Goal: Task Accomplishment & Management: Manage account settings

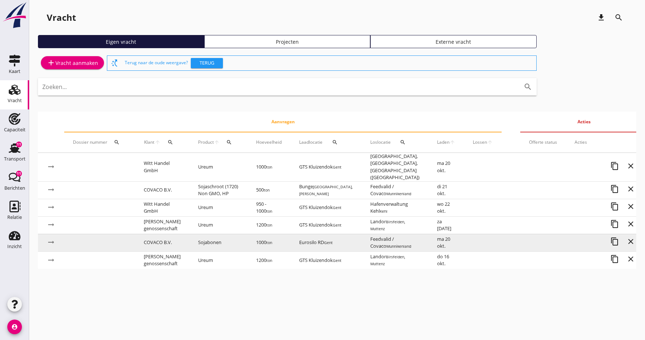
click at [272, 240] on small "ton" at bounding box center [269, 242] width 6 height 5
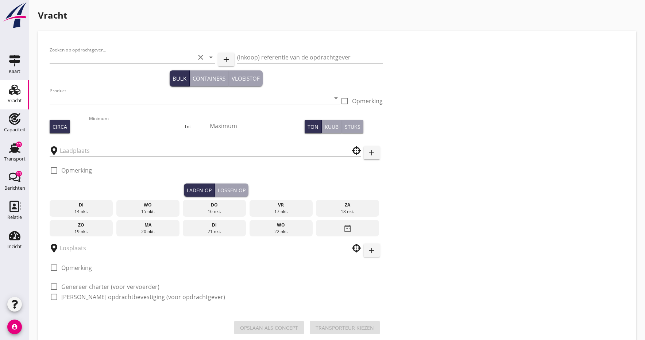
type input "COVACO B.V."
type input "Sojabonen (1811)"
type input "1000"
type input "Eurosilo RD"
type input "Feedvalid / Covaco"
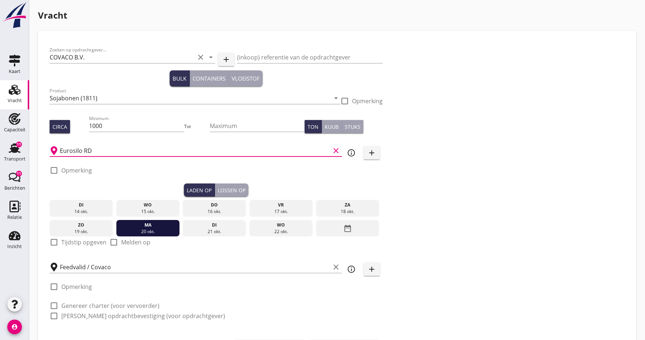
click at [108, 149] on input "Eurosilo RD" at bounding box center [195, 151] width 270 height 12
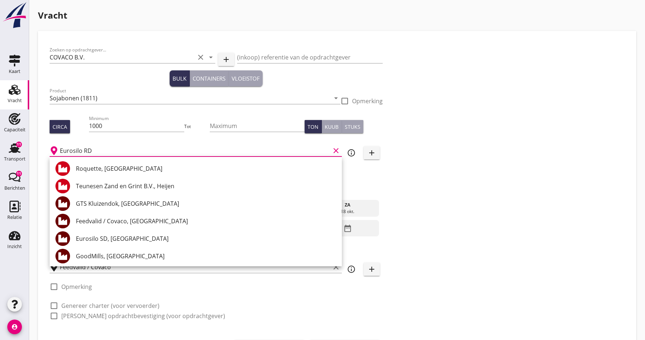
click at [452, 185] on div "Zoeken op opdrachtgever... COVACO B.V. clear arrow_drop_down add (inkoop) refer…" at bounding box center [337, 186] width 581 height 286
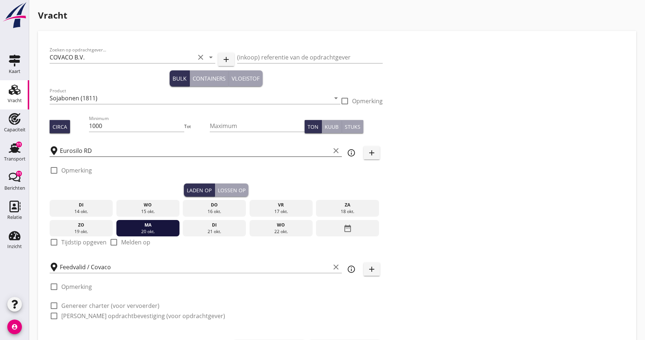
click at [95, 150] on input "Eurosilo RD" at bounding box center [195, 151] width 270 height 12
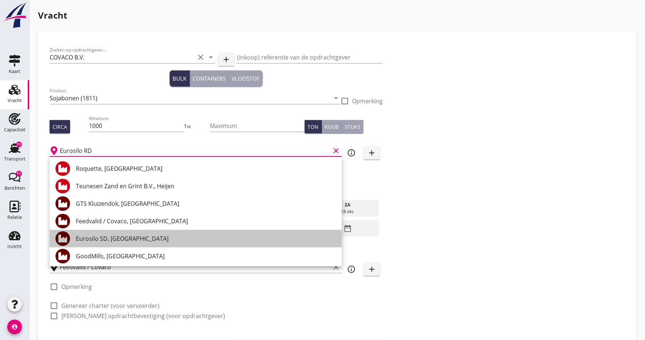
click at [75, 239] on div at bounding box center [65, 238] width 20 height 15
type input "Eurosilo SD, [GEOGRAPHIC_DATA]"
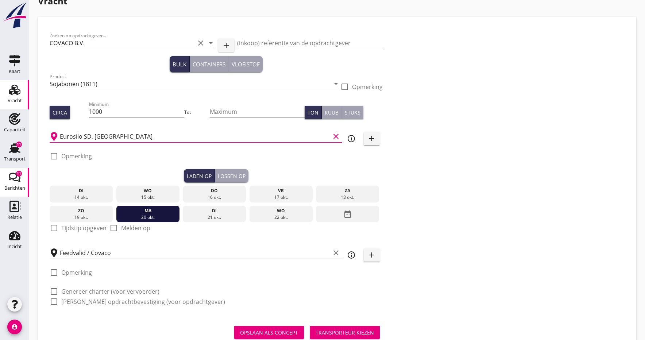
scroll to position [15, 0]
click at [55, 227] on div at bounding box center [54, 228] width 12 height 12
checkbox input "true"
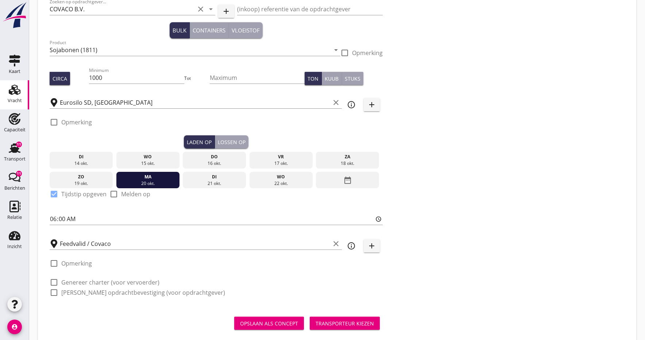
scroll to position [49, 0]
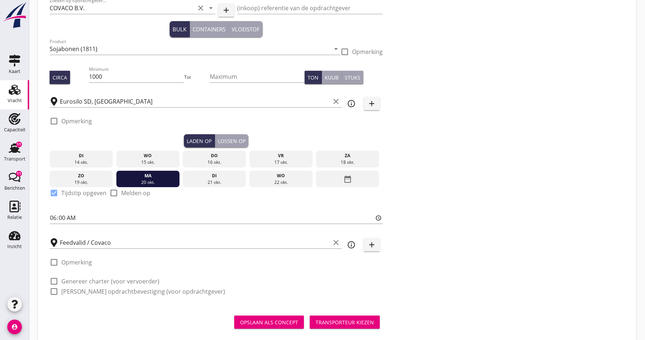
click at [232, 142] on div "Lossen op" at bounding box center [232, 141] width 28 height 8
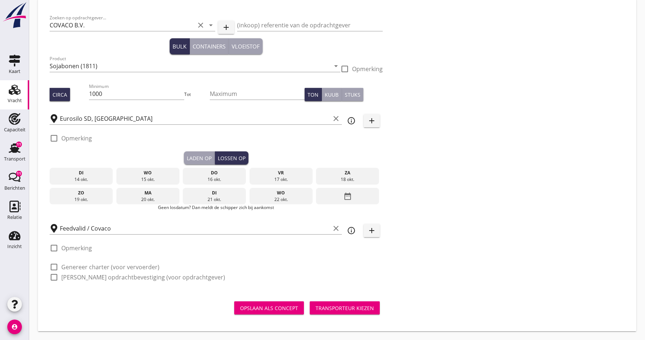
scroll to position [32, 0]
click at [53, 269] on div at bounding box center [54, 267] width 12 height 12
checkbox input "true"
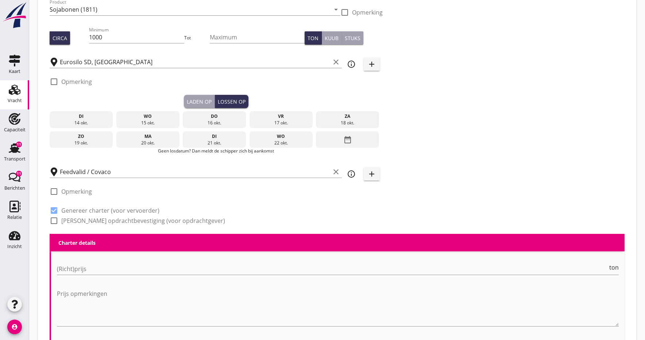
scroll to position [196, 0]
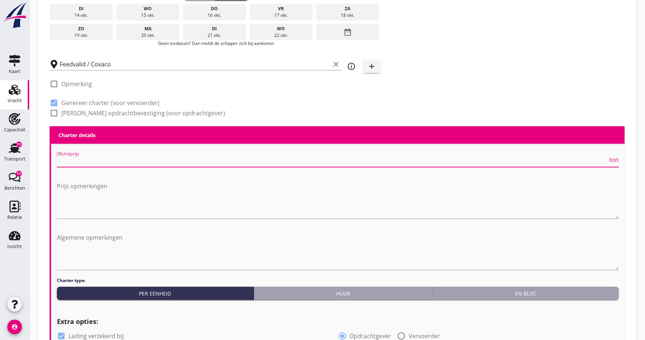
click at [78, 162] on input "(Richt)prijs" at bounding box center [332, 161] width 551 height 12
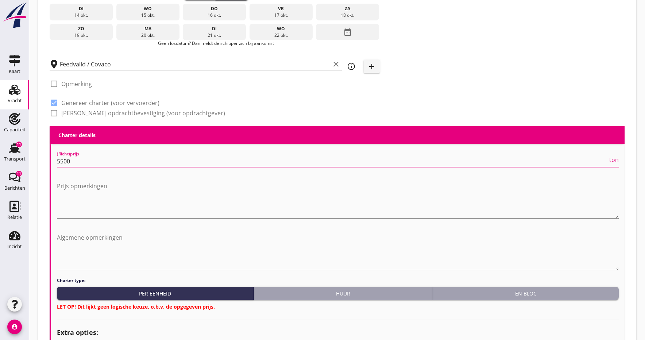
scroll to position [213, 0]
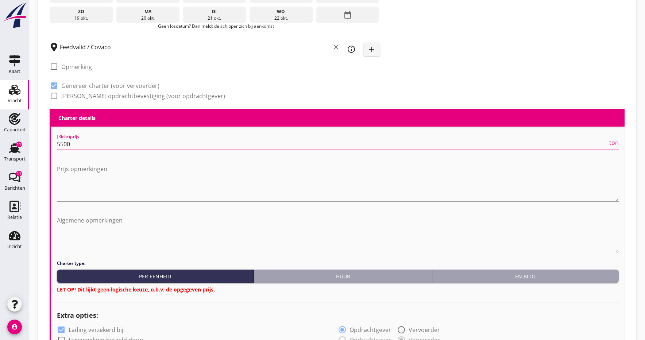
type input "5500"
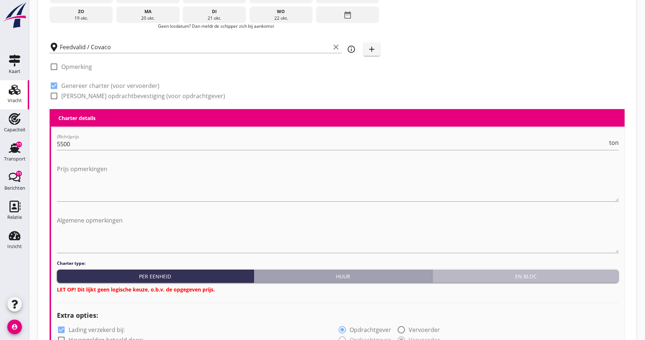
click at [493, 279] on div "En bloc" at bounding box center [526, 277] width 180 height 8
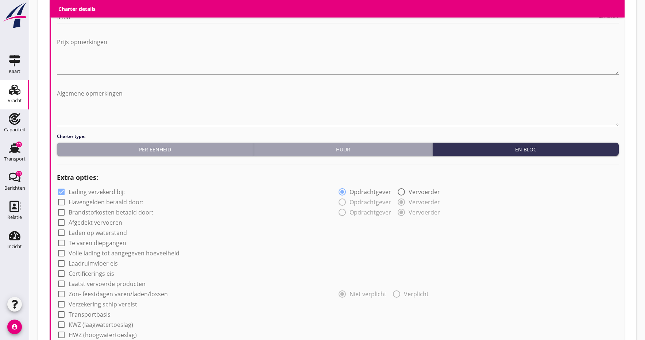
scroll to position [341, 0]
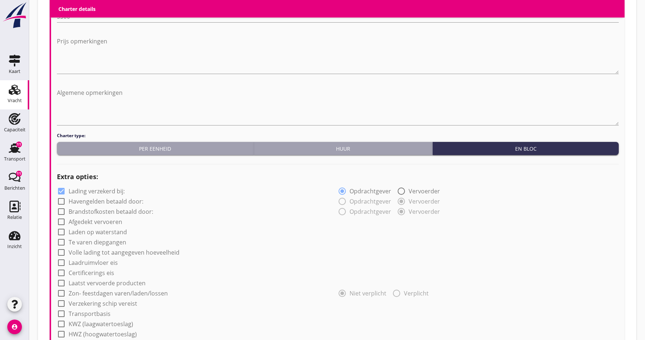
click at [63, 223] on div at bounding box center [61, 222] width 12 height 12
checkbox input "true"
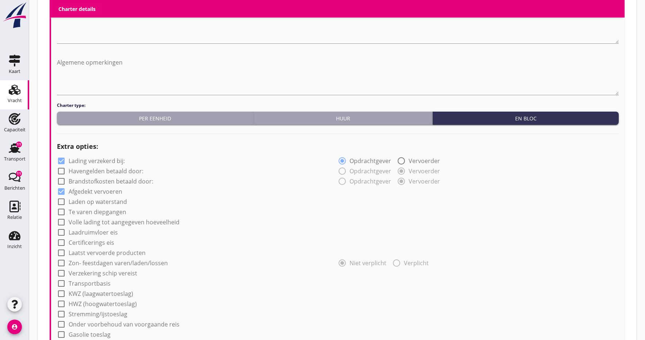
scroll to position [372, 0]
click at [60, 244] on div at bounding box center [61, 242] width 12 height 12
checkbox input "true"
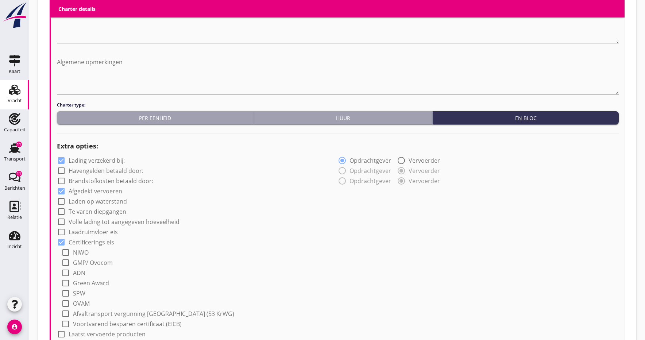
click at [66, 265] on div at bounding box center [65, 263] width 12 height 12
checkbox input "true"
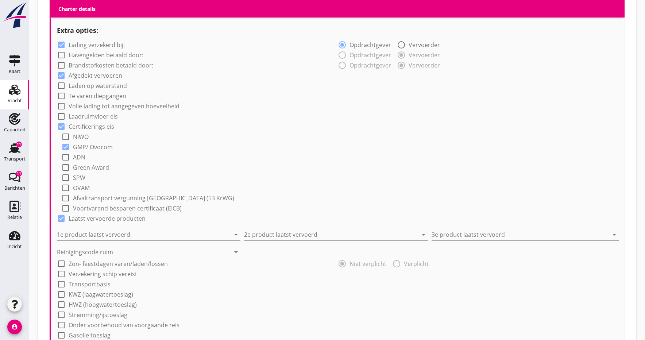
scroll to position [488, 0]
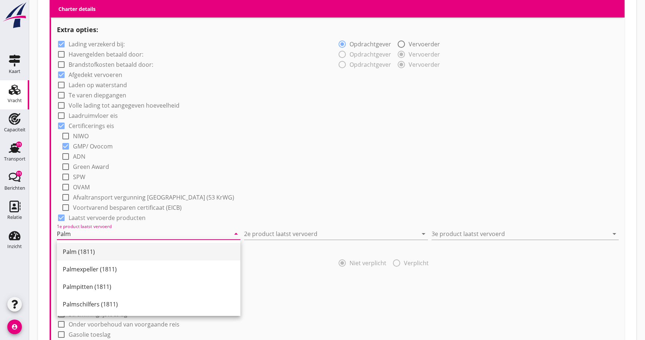
click at [93, 251] on div "Palm (1811)" at bounding box center [149, 251] width 172 height 9
type input "Palm (1811)"
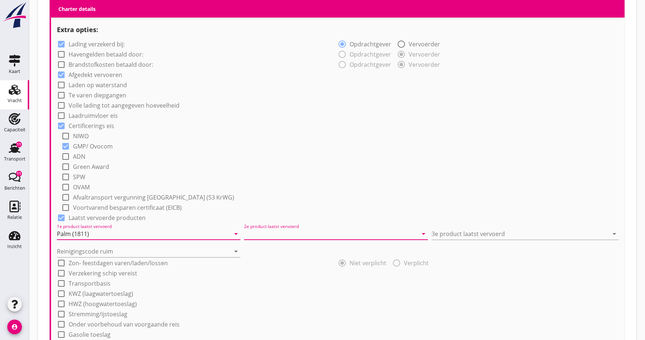
drag, startPoint x: 270, startPoint y: 232, endPoint x: 223, endPoint y: 217, distance: 48.6
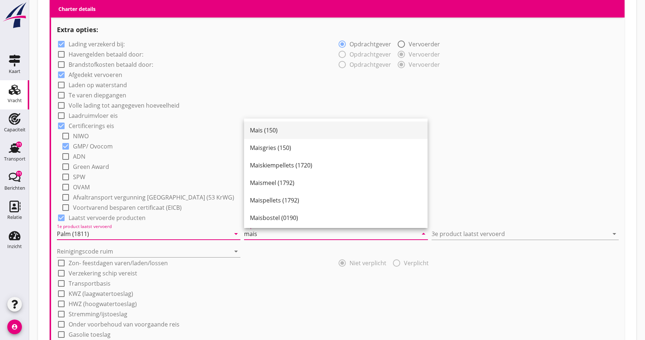
click at [269, 134] on div "Mais (150)" at bounding box center [336, 130] width 172 height 9
type input "Mais (150)"
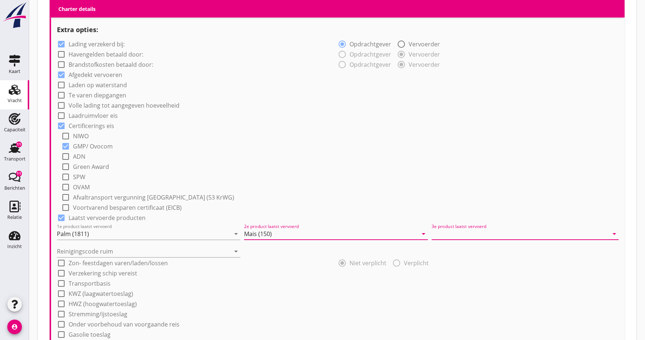
drag, startPoint x: 449, startPoint y: 236, endPoint x: 431, endPoint y: 201, distance: 39.2
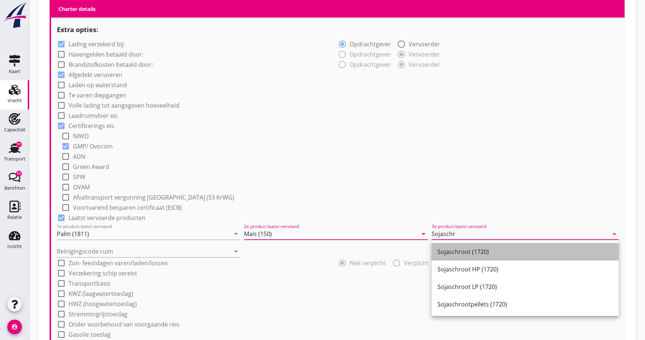
click at [451, 248] on div "Sojaschroot (1720)" at bounding box center [526, 251] width 176 height 9
type input "Sojaschroot (1720)"
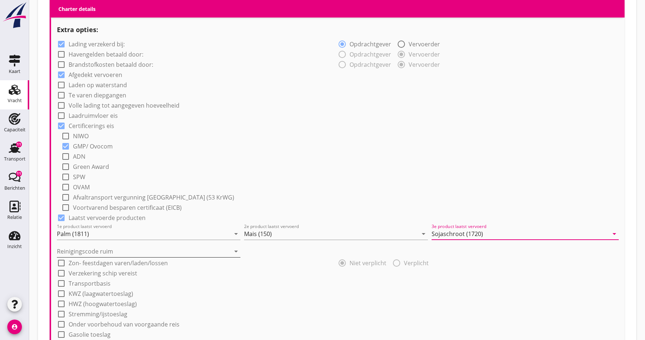
click at [176, 254] on input "Reinigingscode ruim" at bounding box center [143, 252] width 173 height 12
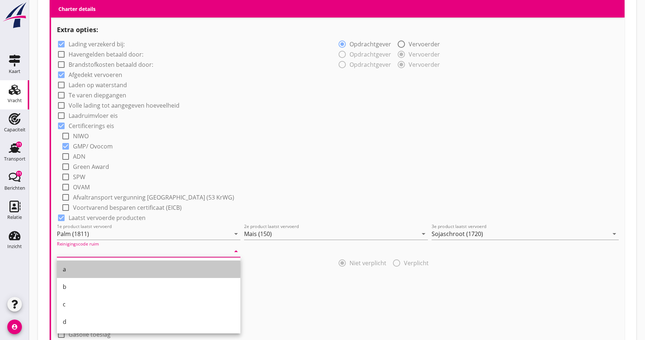
click at [86, 270] on div "a" at bounding box center [149, 269] width 172 height 9
type input "a"
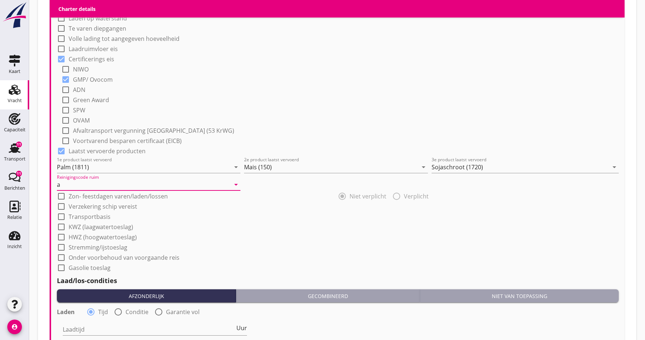
scroll to position [562, 0]
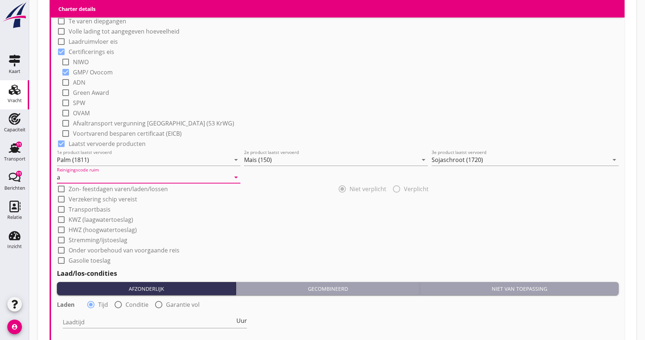
click at [63, 201] on div at bounding box center [61, 199] width 12 height 12
checkbox input "true"
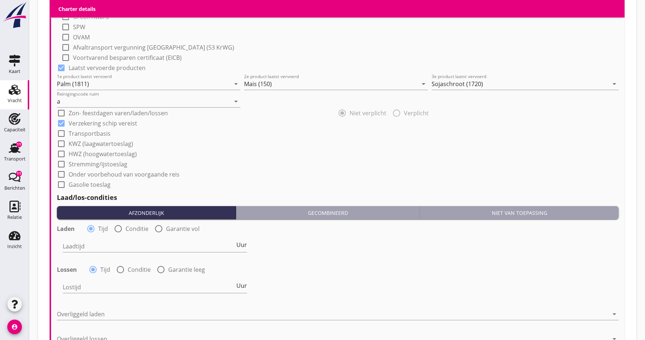
scroll to position [639, 0]
click at [119, 230] on div at bounding box center [118, 228] width 12 height 12
radio input "false"
radio input "true"
click at [90, 229] on div at bounding box center [91, 228] width 12 height 12
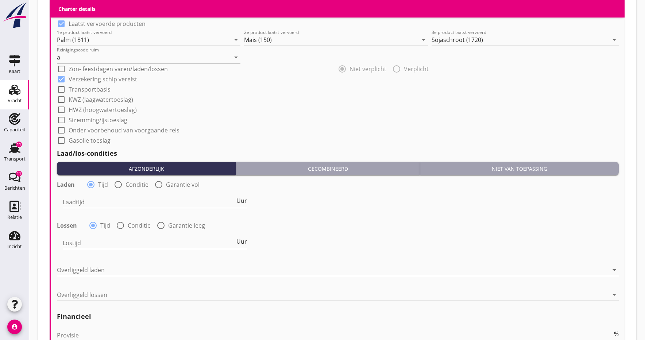
scroll to position [684, 0]
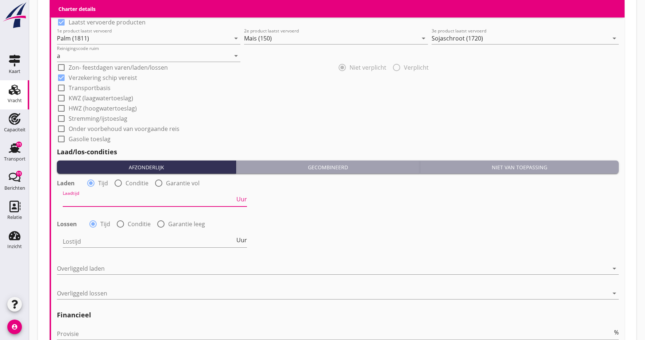
click at [80, 203] on input "Laadtijd" at bounding box center [149, 201] width 172 height 12
click at [118, 185] on div at bounding box center [118, 183] width 12 height 12
radio input "false"
radio input "true"
click at [99, 202] on div at bounding box center [196, 201] width 267 height 12
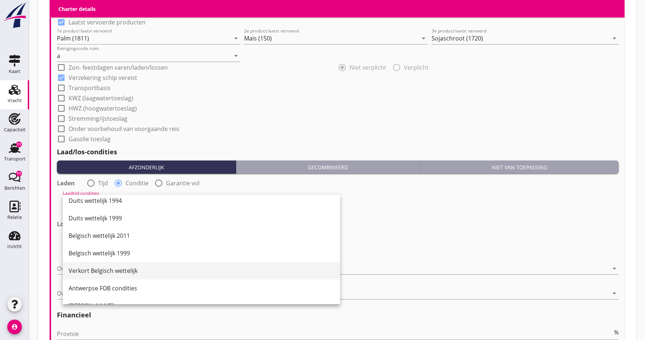
scroll to position [43, 0]
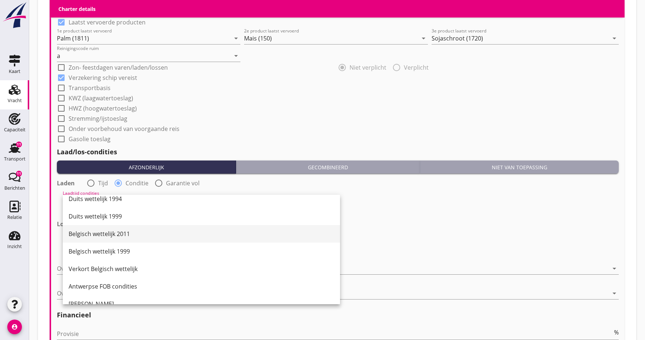
click at [104, 236] on div "Belgisch wettelijk 2011" at bounding box center [202, 234] width 266 height 9
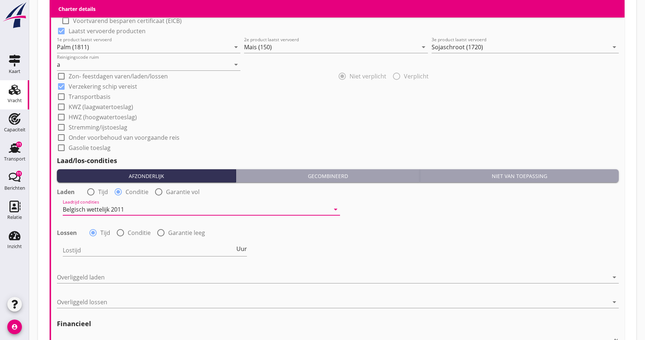
scroll to position [673, 0]
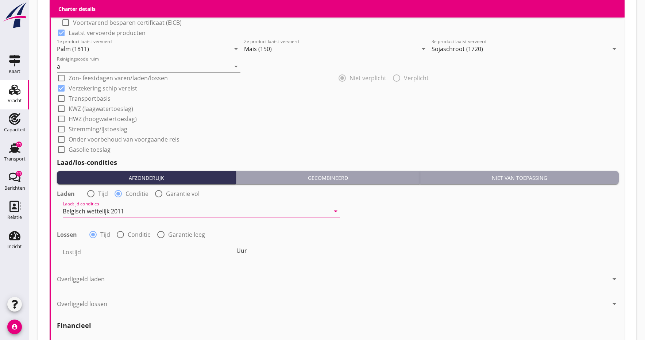
click at [120, 236] on div at bounding box center [120, 234] width 12 height 12
radio input "false"
radio input "true"
click at [109, 250] on div at bounding box center [196, 252] width 267 height 12
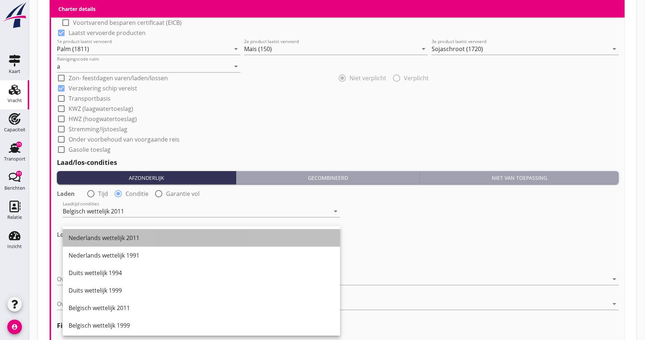
click at [119, 236] on div "Nederlands wettelijk 2011" at bounding box center [202, 238] width 266 height 9
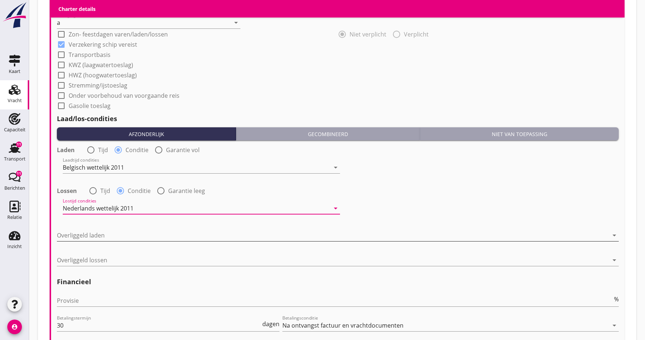
scroll to position [721, 0]
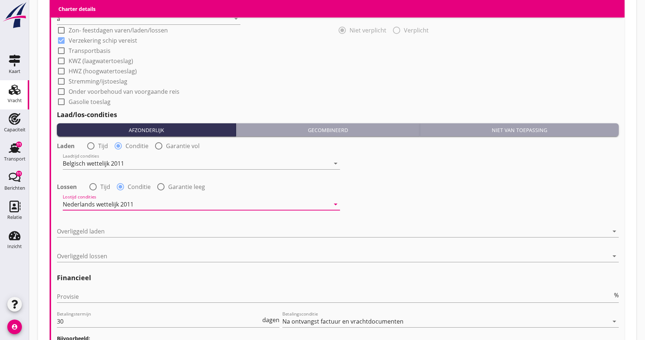
click at [116, 234] on div at bounding box center [333, 232] width 552 height 12
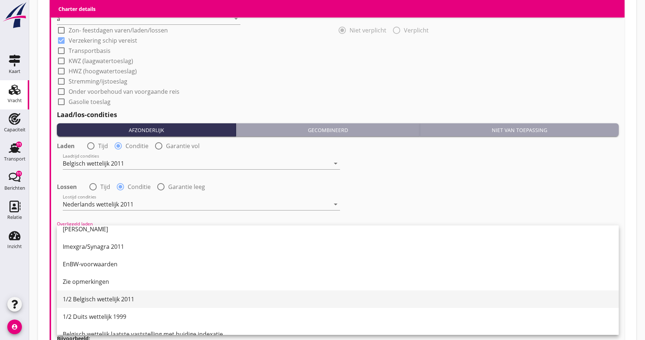
scroll to position [149, 0]
click at [79, 299] on div "1/2 Belgisch wettelijk 2011" at bounding box center [338, 298] width 550 height 9
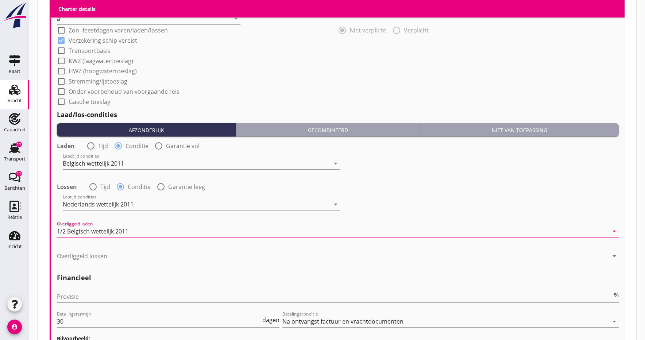
click at [92, 255] on div at bounding box center [333, 256] width 552 height 12
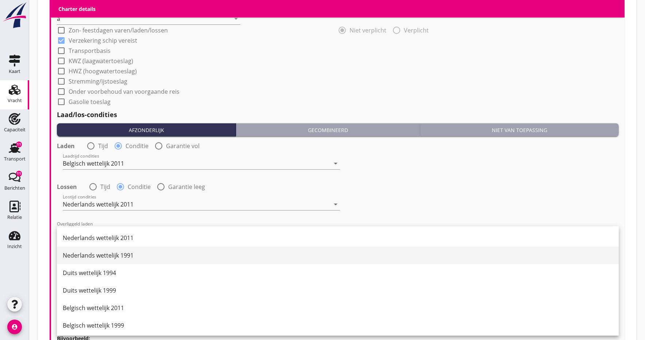
click at [92, 255] on div "Nederlands wettelijk 1991" at bounding box center [338, 255] width 550 height 9
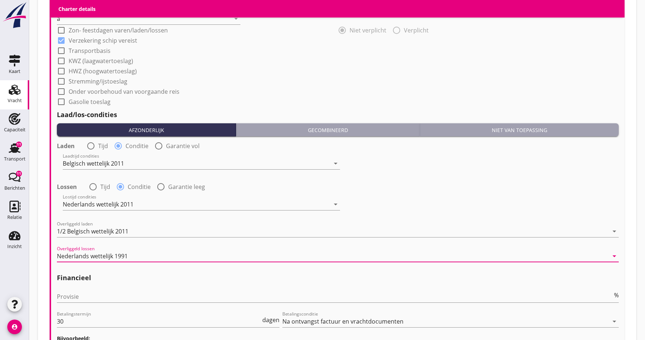
click at [92, 255] on div "Nederlands wettelijk 1991" at bounding box center [92, 256] width 71 height 7
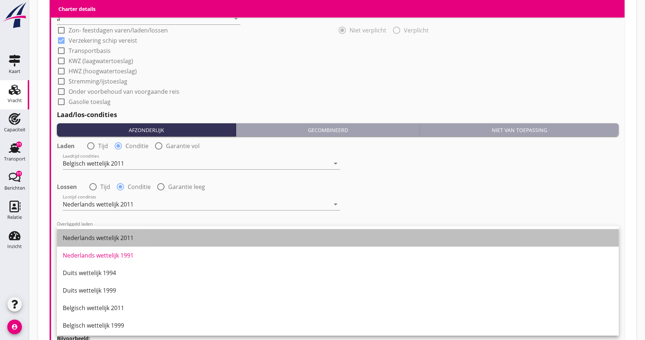
click at [101, 240] on div "Nederlands wettelijk 2011" at bounding box center [338, 238] width 550 height 9
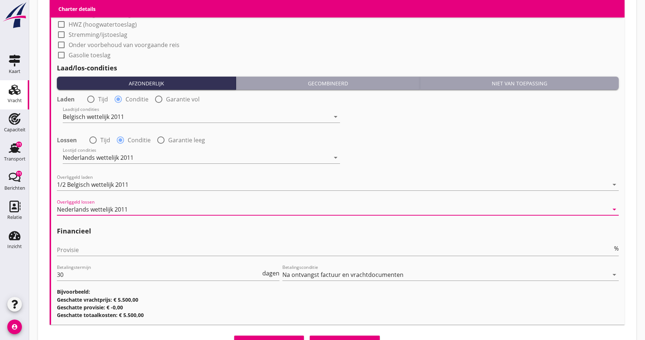
scroll to position [769, 0]
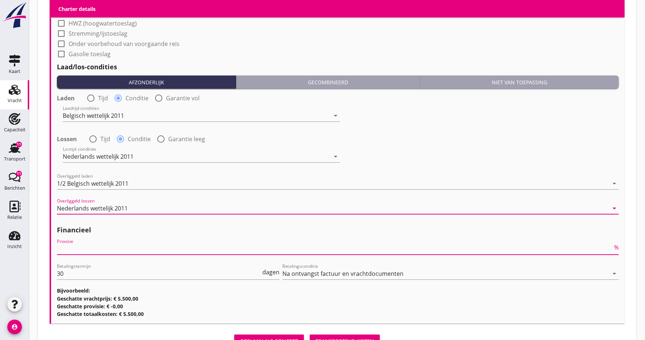
click at [91, 252] on input "Provisie" at bounding box center [335, 249] width 556 height 12
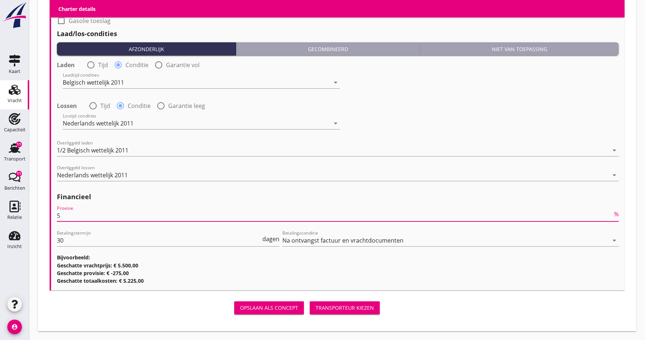
scroll to position [802, 0]
type input "5"
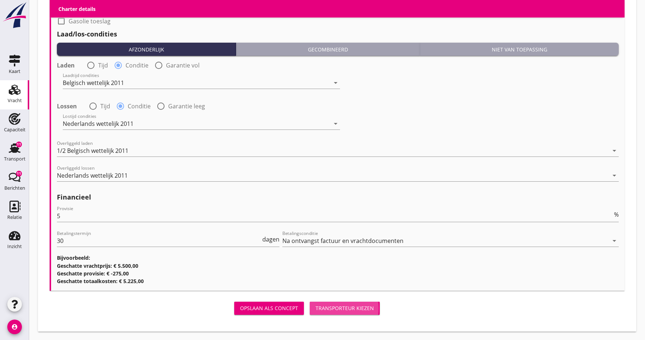
click at [329, 309] on div "Transporteur kiezen" at bounding box center [345, 308] width 58 height 8
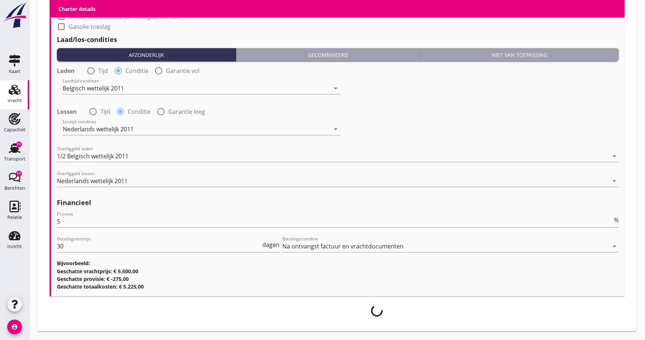
scroll to position [796, 0]
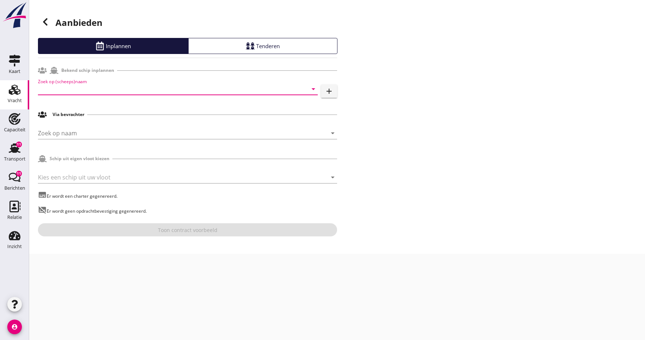
click at [101, 89] on input "Zoek op (scheeps)naam" at bounding box center [167, 89] width 259 height 12
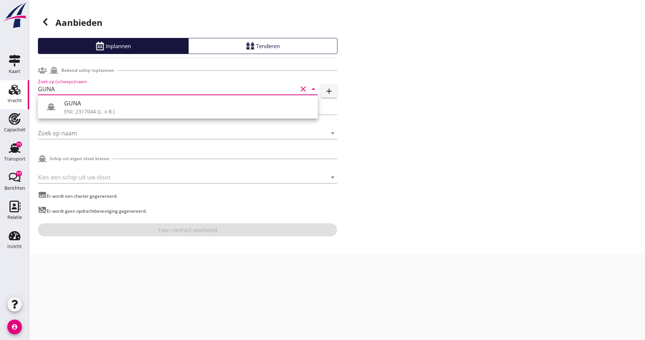
click at [80, 108] on div "ENI: 2317044 (L: x B:)" at bounding box center [188, 112] width 248 height 8
type input "GUNA"
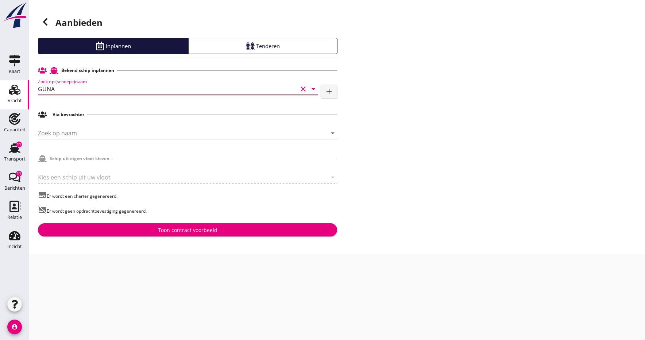
click at [150, 232] on div "Toon contract voorbeeld" at bounding box center [188, 230] width 288 height 8
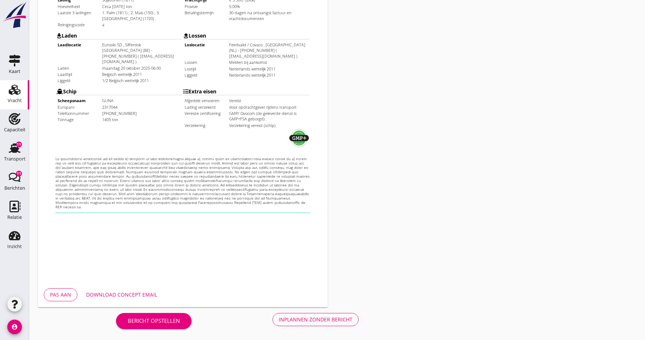
scroll to position [200, 0]
click at [135, 293] on div "Download concept email" at bounding box center [121, 295] width 71 height 8
click at [300, 321] on div "Inplannen zonder bericht" at bounding box center [316, 320] width 74 height 8
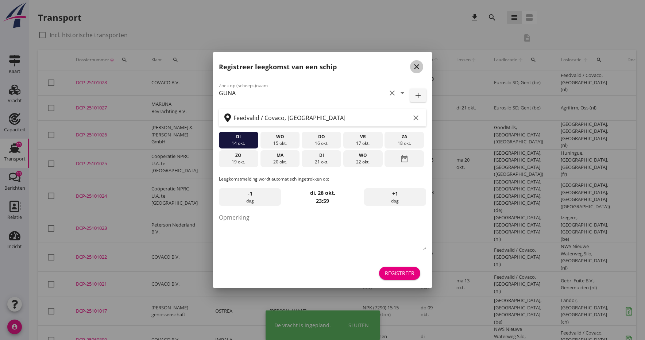
click at [414, 65] on icon "close" at bounding box center [416, 66] width 9 height 9
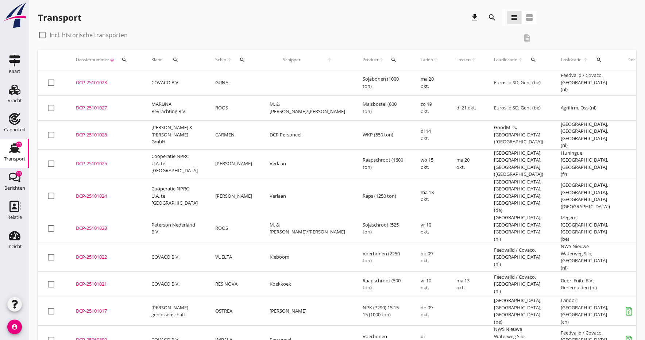
click at [42, 35] on div at bounding box center [42, 35] width 12 height 12
checkbox input "true"
click at [240, 60] on icon "search" at bounding box center [243, 60] width 6 height 6
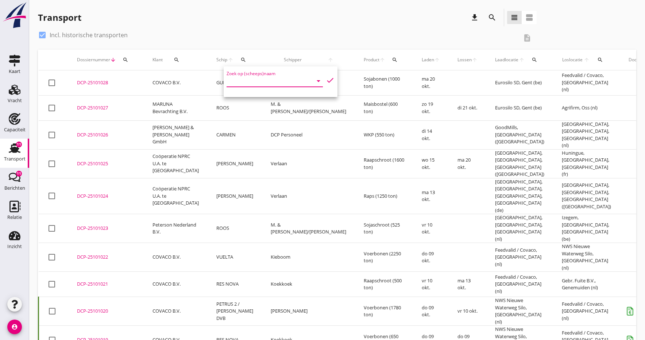
click at [236, 82] on input "Zoek op (scheeps)naam" at bounding box center [265, 81] width 76 height 12
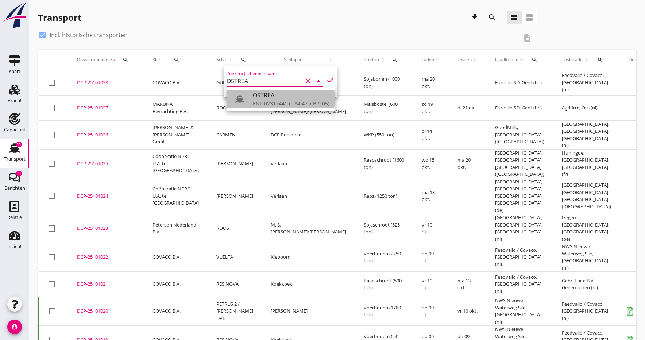
click at [264, 101] on div "ENI: 02317441 (L:84.47 x B:9.05)" at bounding box center [291, 104] width 77 height 8
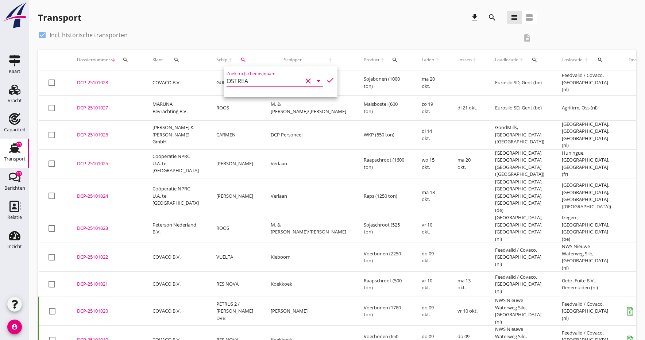
click at [328, 77] on icon "check" at bounding box center [330, 80] width 9 height 9
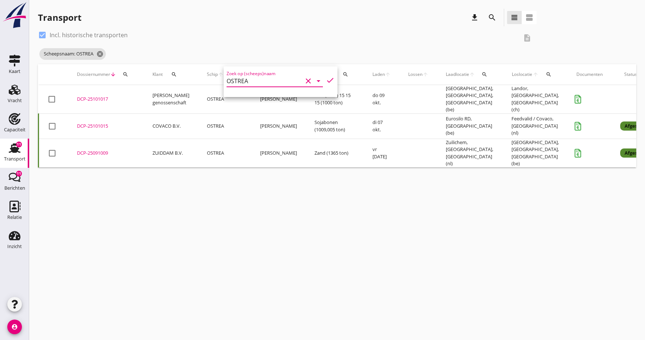
type input "OSTREA"
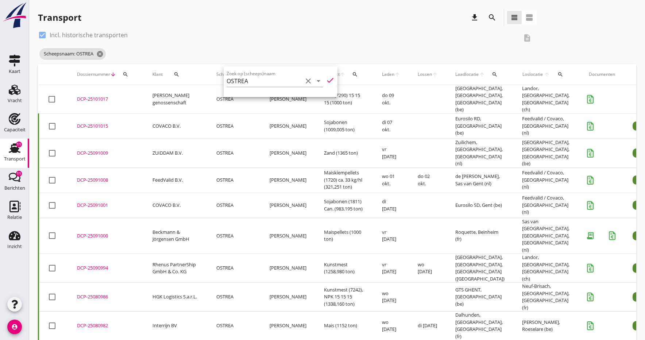
click at [98, 123] on div "DCP-25101015" at bounding box center [106, 126] width 58 height 7
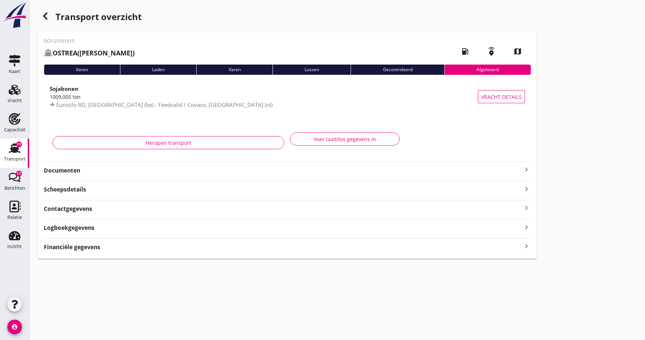
click at [64, 169] on strong "Documenten" at bounding box center [283, 170] width 478 height 8
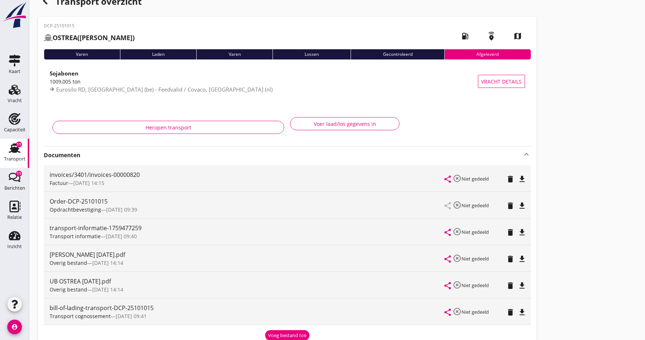
scroll to position [20, 0]
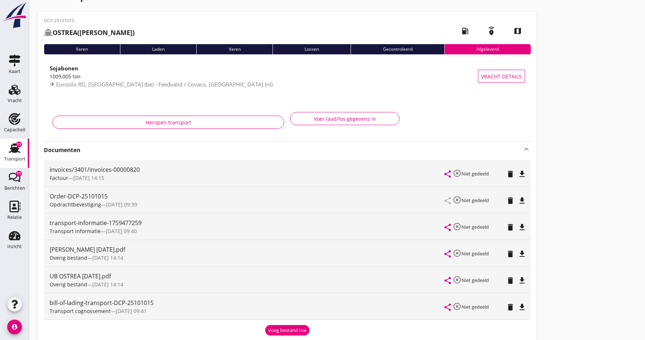
click at [524, 200] on icon "file_download" at bounding box center [522, 200] width 9 height 9
click at [524, 200] on icon "open_in_browser" at bounding box center [522, 200] width 9 height 9
click at [11, 96] on div "Vracht" at bounding box center [15, 101] width 14 height 10
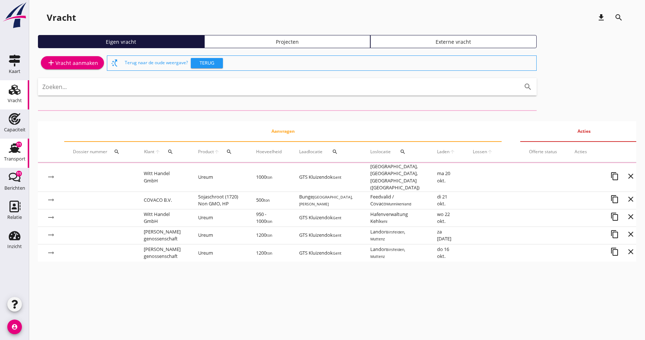
click at [15, 155] on div "Transport" at bounding box center [15, 159] width 22 height 10
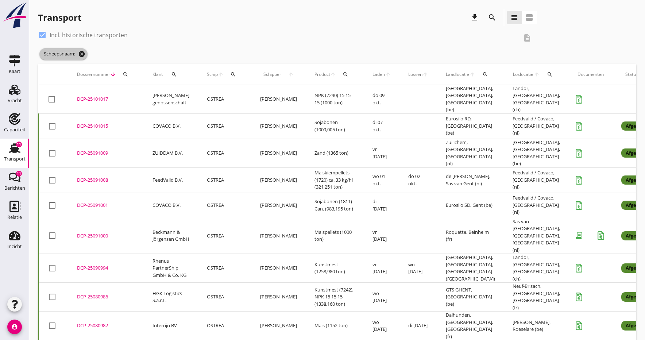
click at [83, 52] on icon "cancel" at bounding box center [81, 53] width 7 height 7
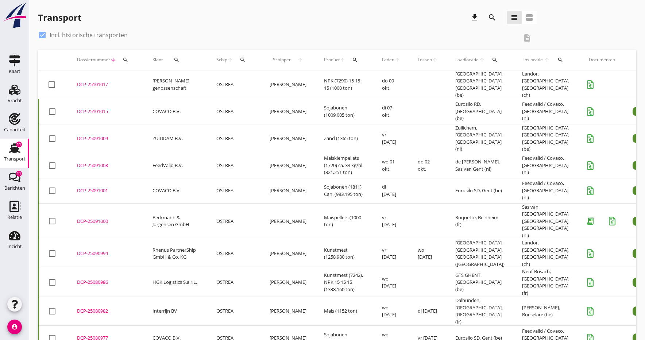
scroll to position [0, 0]
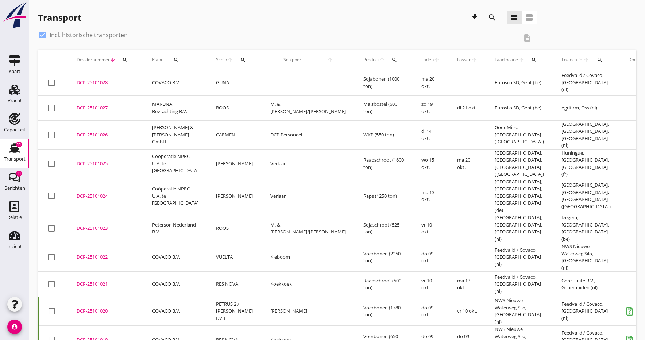
click at [42, 34] on div at bounding box center [42, 35] width 12 height 12
checkbox input "false"
click at [91, 82] on div "DCP-25101028" at bounding box center [105, 82] width 58 height 7
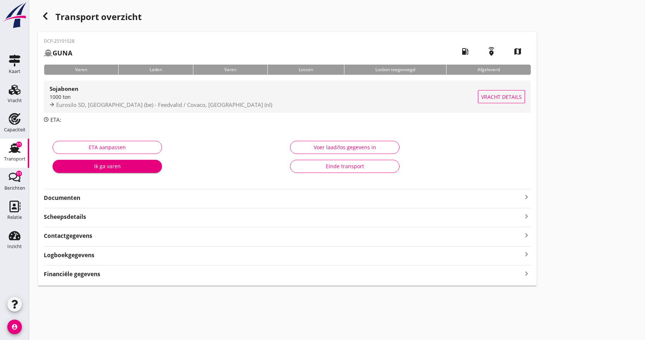
click at [57, 97] on div "1000 ton" at bounding box center [264, 97] width 428 height 8
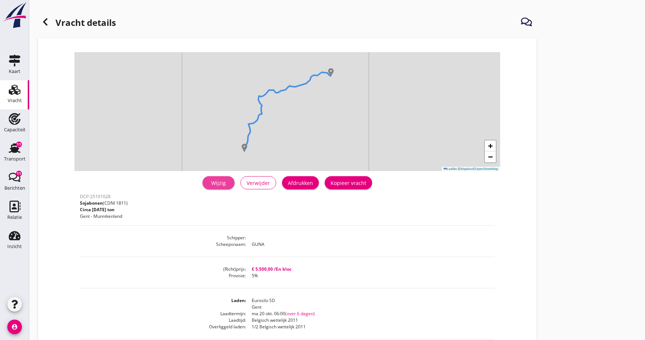
click at [209, 187] on link "Wijzig" at bounding box center [219, 182] width 32 height 13
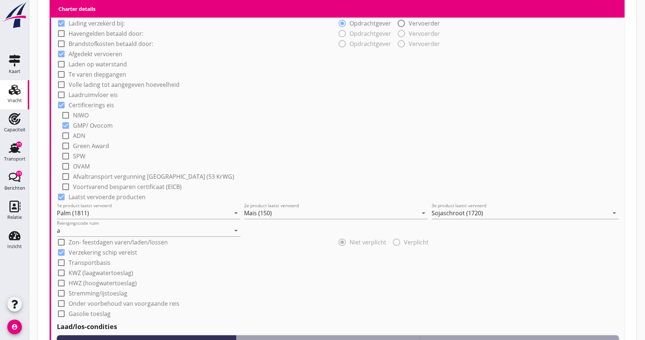
scroll to position [524, 0]
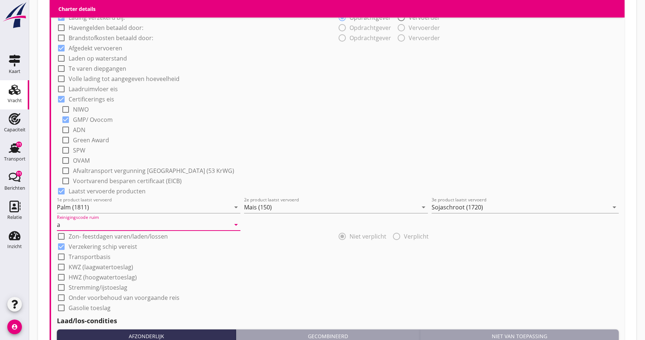
click at [111, 230] on input "a" at bounding box center [143, 225] width 173 height 12
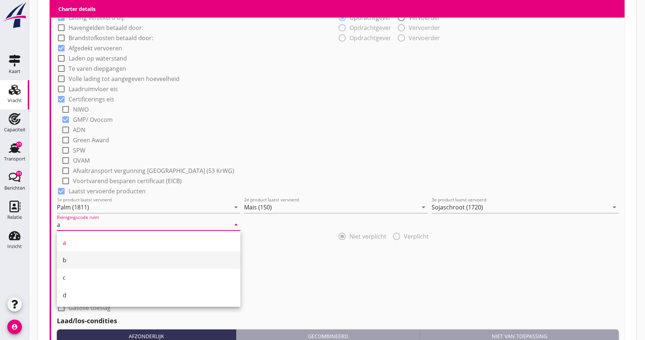
click at [69, 257] on div "b" at bounding box center [149, 260] width 172 height 9
type input "b"
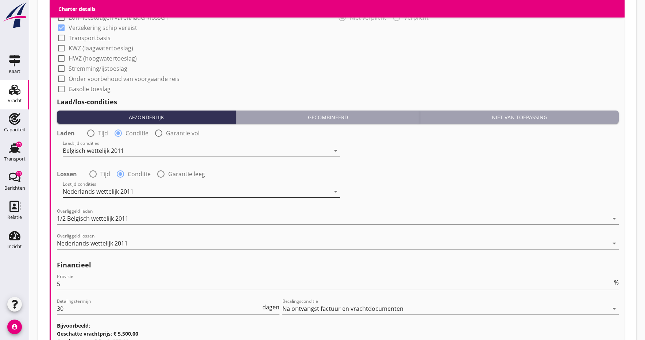
scroll to position [744, 0]
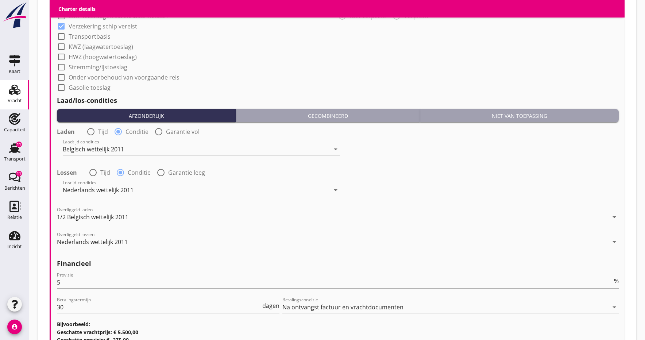
click at [116, 217] on div "1/2 Belgisch wettelijk 2011" at bounding box center [93, 217] width 72 height 7
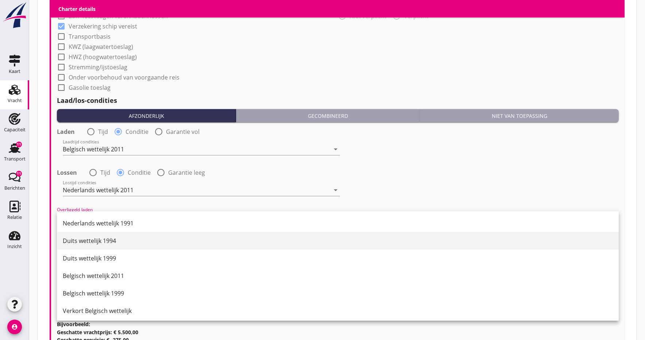
scroll to position [30, 0]
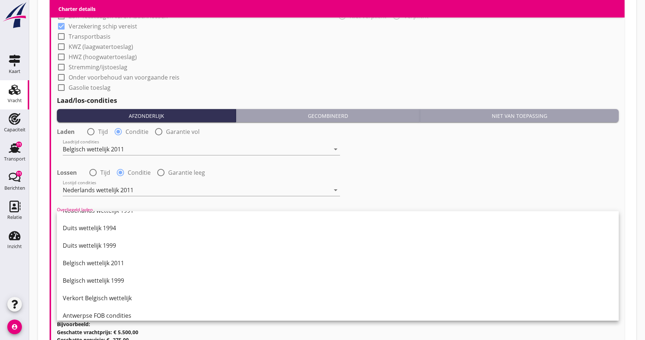
click at [82, 263] on div "Belgisch wettelijk 2011" at bounding box center [338, 263] width 550 height 9
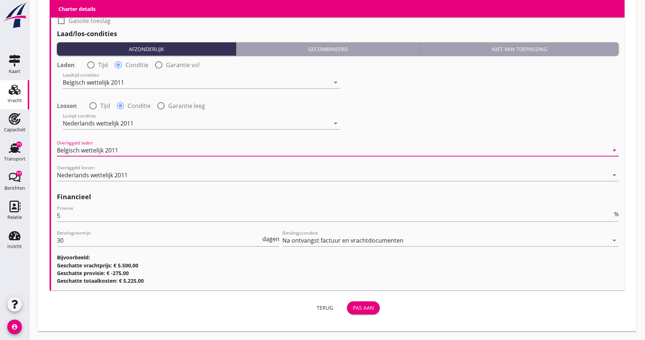
scroll to position [811, 0]
click at [359, 311] on div "Pas aan" at bounding box center [363, 308] width 21 height 8
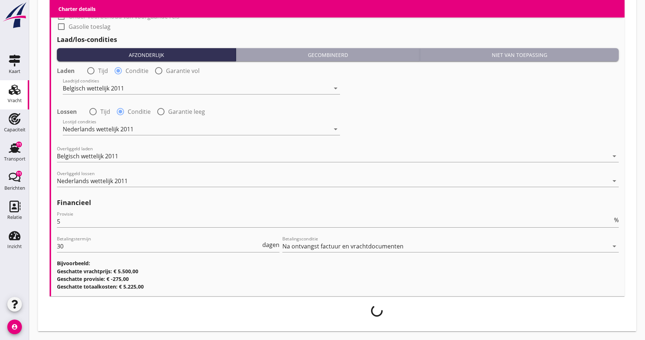
scroll to position [805, 0]
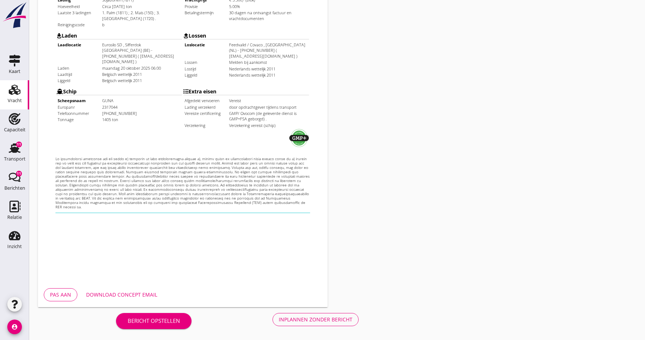
scroll to position [200, 0]
click at [131, 293] on div "Download concept email" at bounding box center [121, 295] width 71 height 8
click at [307, 320] on div "Inplannen zonder bericht" at bounding box center [316, 320] width 74 height 8
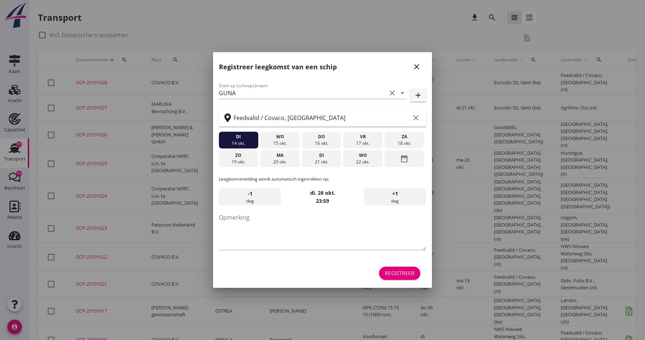
click at [419, 65] on icon "close" at bounding box center [416, 66] width 9 height 9
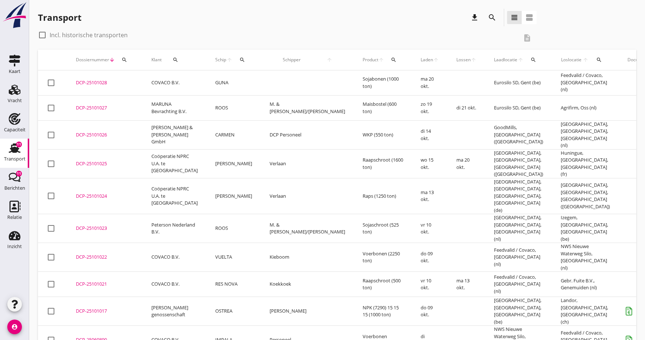
click at [95, 82] on div "DCP-25101028" at bounding box center [105, 82] width 58 height 7
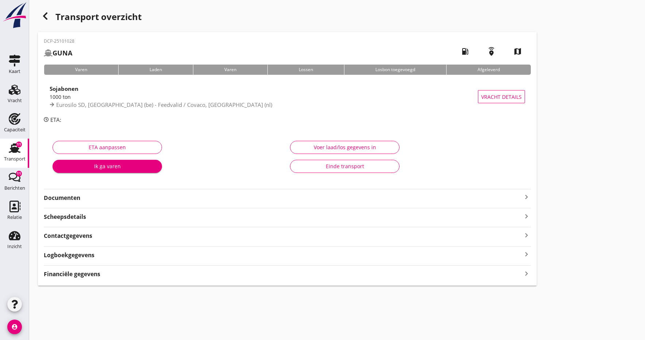
click at [73, 199] on strong "Documenten" at bounding box center [283, 198] width 478 height 8
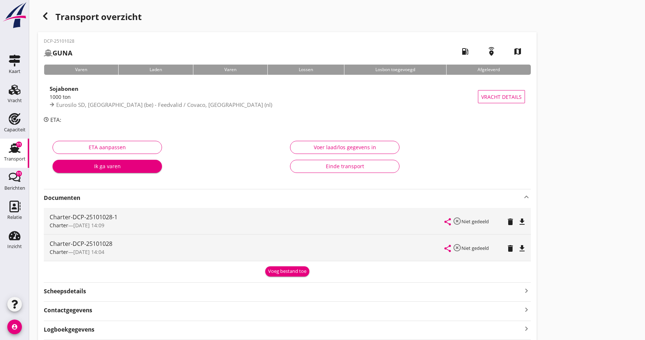
click at [508, 248] on icon "delete" at bounding box center [510, 248] width 9 height 9
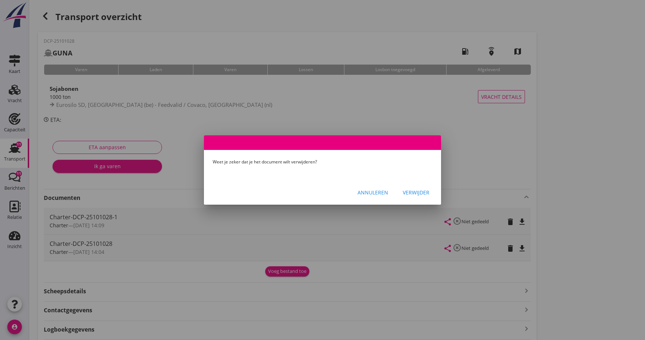
click at [418, 194] on div "Verwijder" at bounding box center [416, 193] width 27 height 8
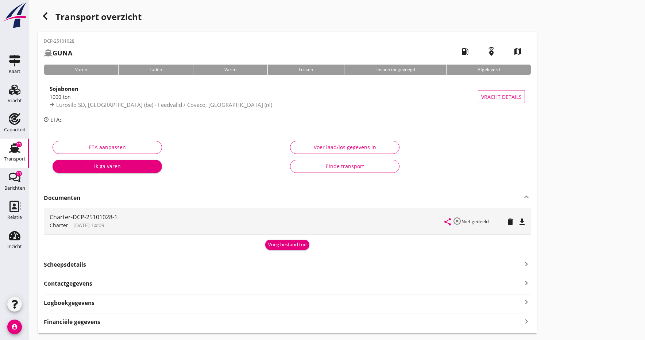
click at [292, 245] on div "Voeg bestand toe" at bounding box center [287, 244] width 38 height 7
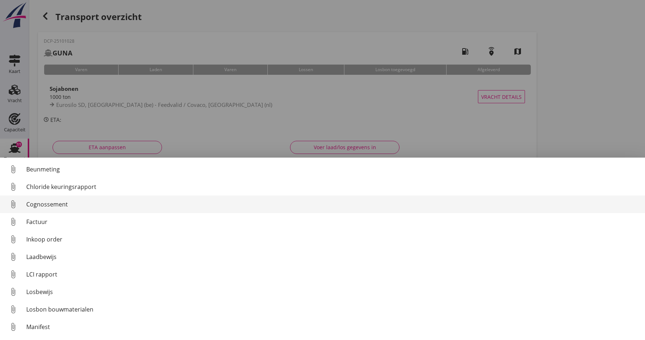
click at [90, 204] on div "Cognossement" at bounding box center [332, 204] width 613 height 9
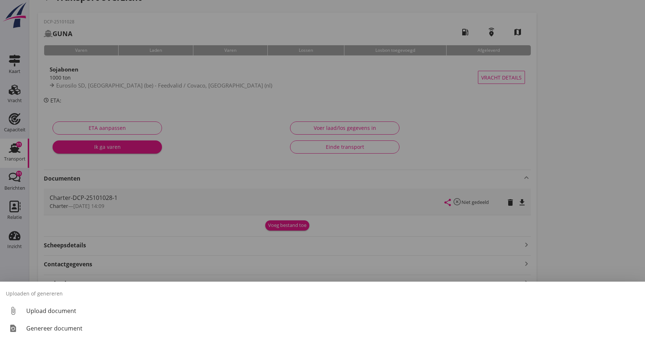
scroll to position [19, 0]
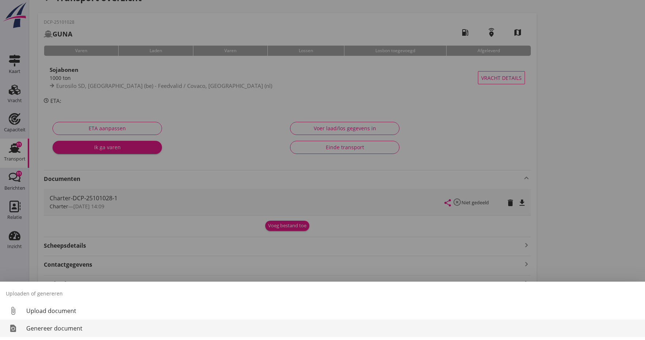
click at [68, 326] on div "Genereer document" at bounding box center [332, 328] width 613 height 9
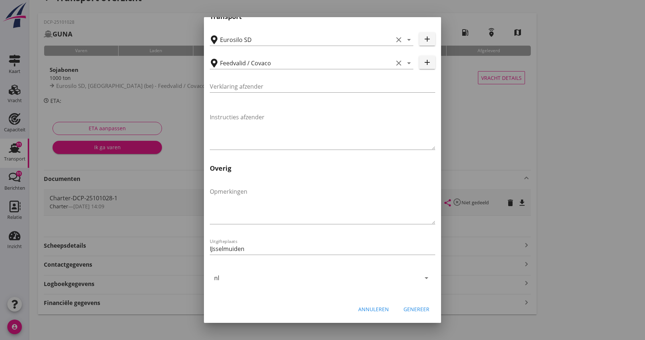
scroll to position [214, 0]
click at [424, 309] on div "Genereer" at bounding box center [417, 309] width 26 height 8
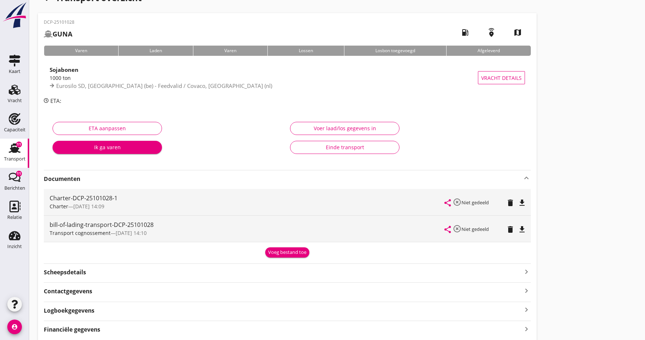
click at [296, 252] on div "Voeg bestand toe" at bounding box center [287, 252] width 38 height 7
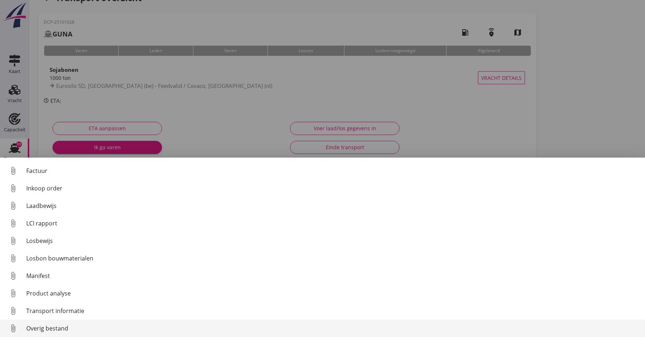
scroll to position [51, 0]
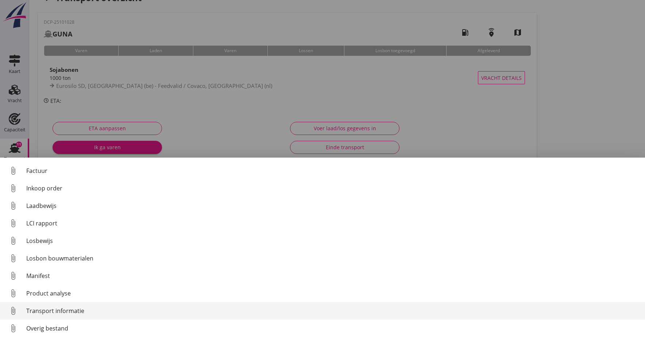
click at [59, 313] on div "Transport informatie" at bounding box center [332, 311] width 613 height 9
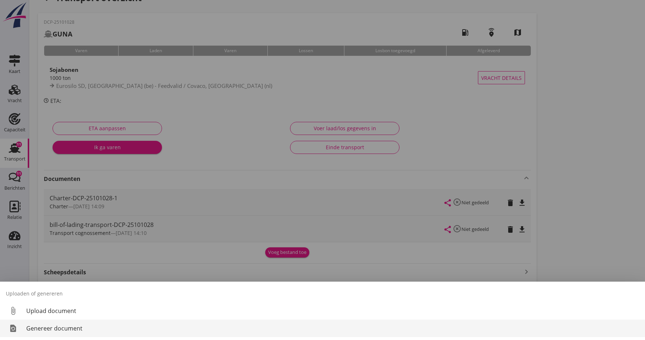
click at [75, 329] on div "Genereer document" at bounding box center [332, 328] width 613 height 9
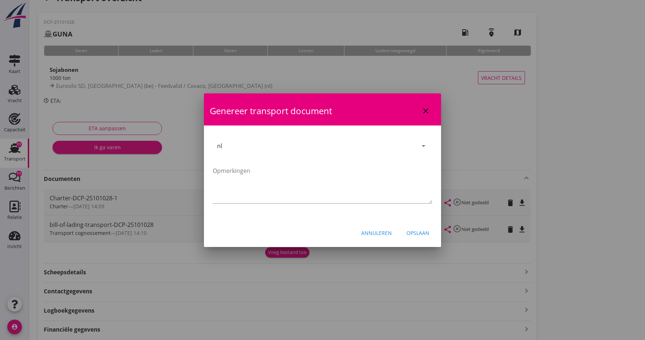
click at [423, 234] on div "Opslaan" at bounding box center [418, 233] width 23 height 8
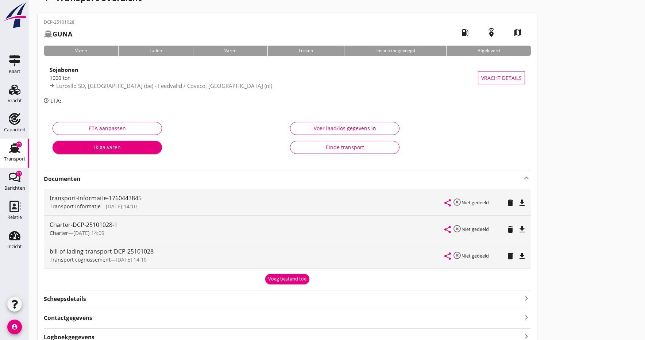
click at [521, 201] on icon "file_download" at bounding box center [522, 203] width 9 height 9
click at [521, 201] on icon "open_in_browser" at bounding box center [522, 203] width 9 height 9
click at [522, 257] on icon "file_download" at bounding box center [522, 256] width 9 height 9
click at [522, 257] on icon "open_in_browser" at bounding box center [522, 256] width 9 height 9
